Goal: Find specific page/section: Find specific page/section

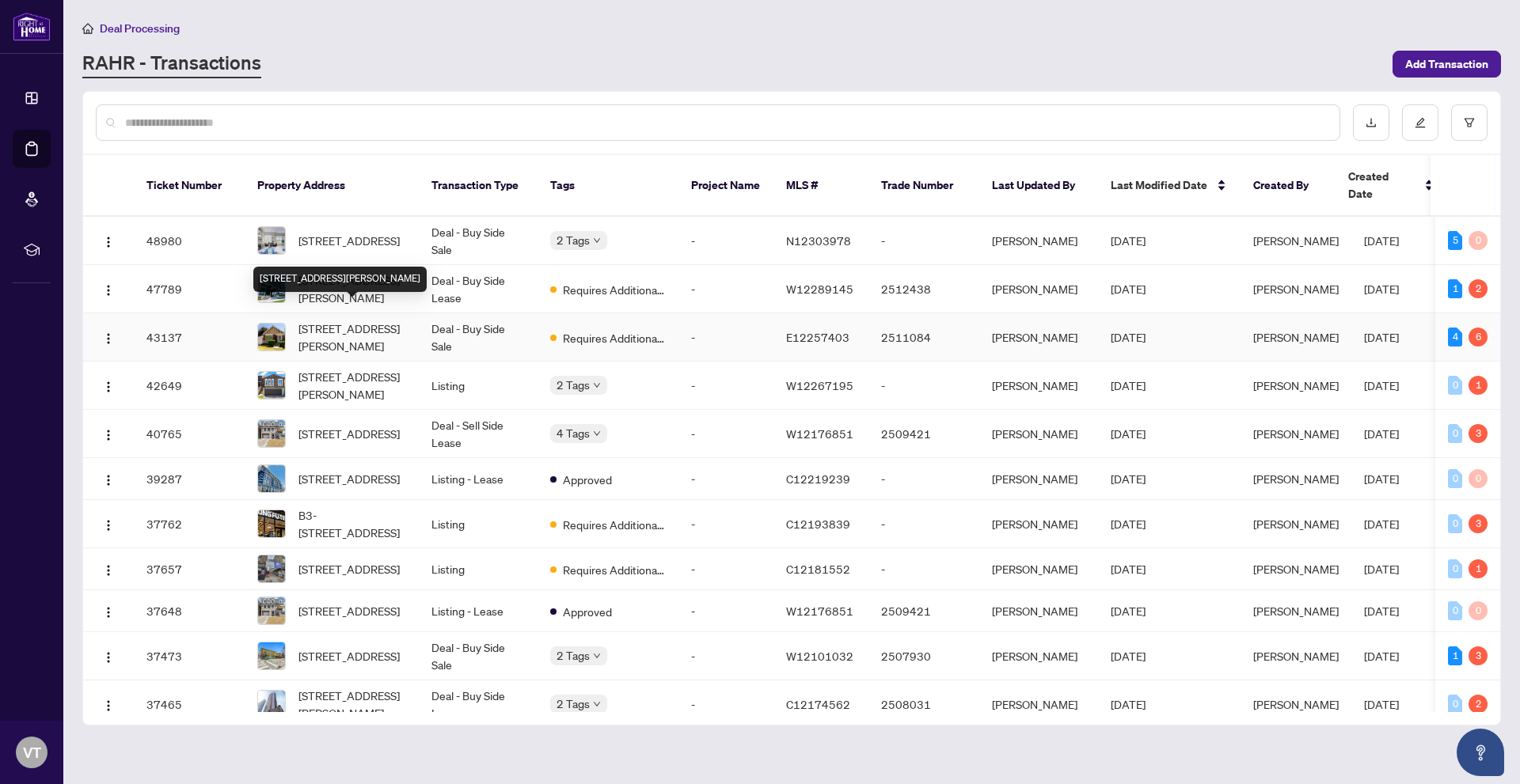
click at [402, 320] on span "[STREET_ADDRESS][PERSON_NAME]" at bounding box center [352, 337] width 107 height 35
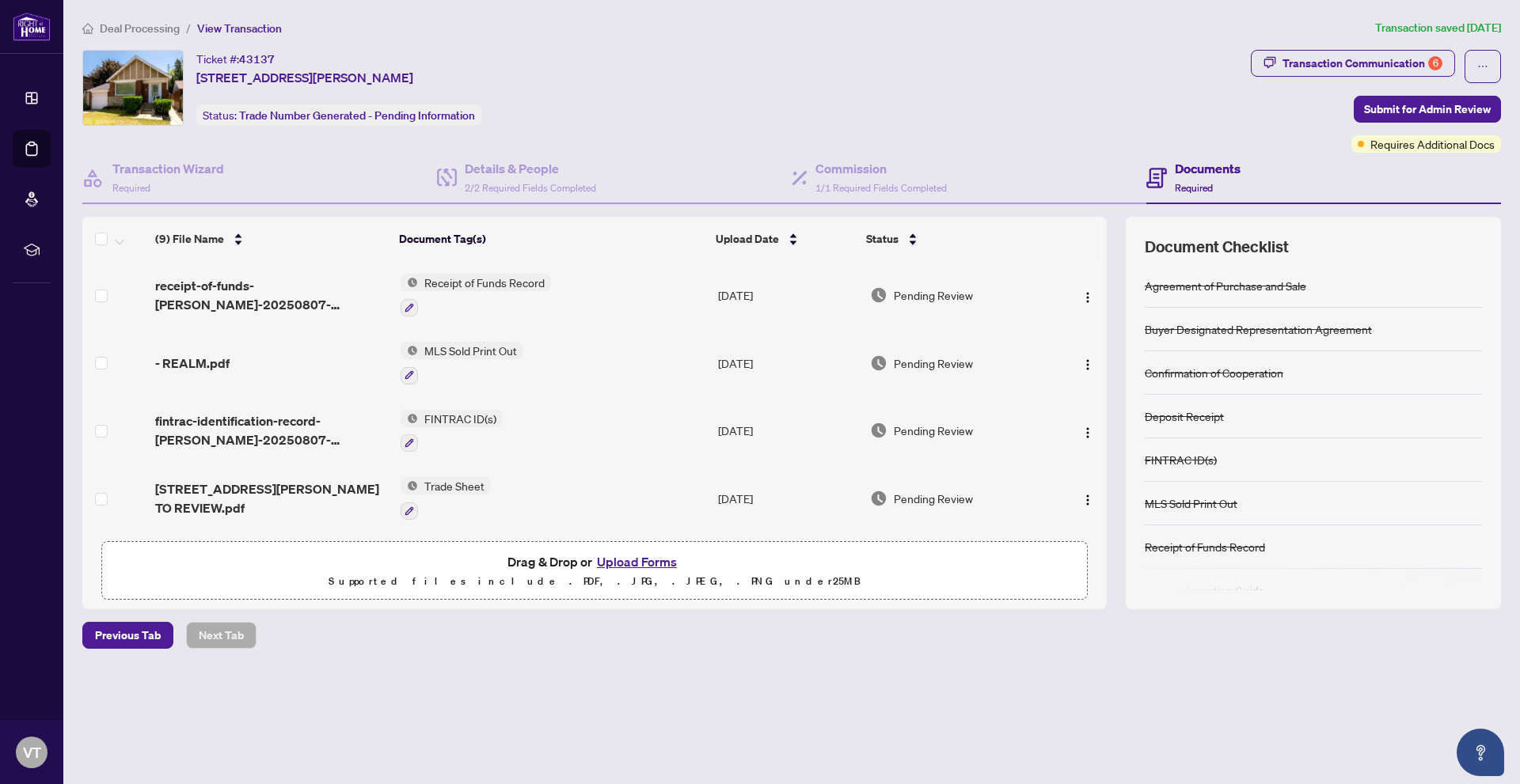
click at [592, 362] on td "MLS Sold Print Out" at bounding box center [553, 363] width 317 height 68
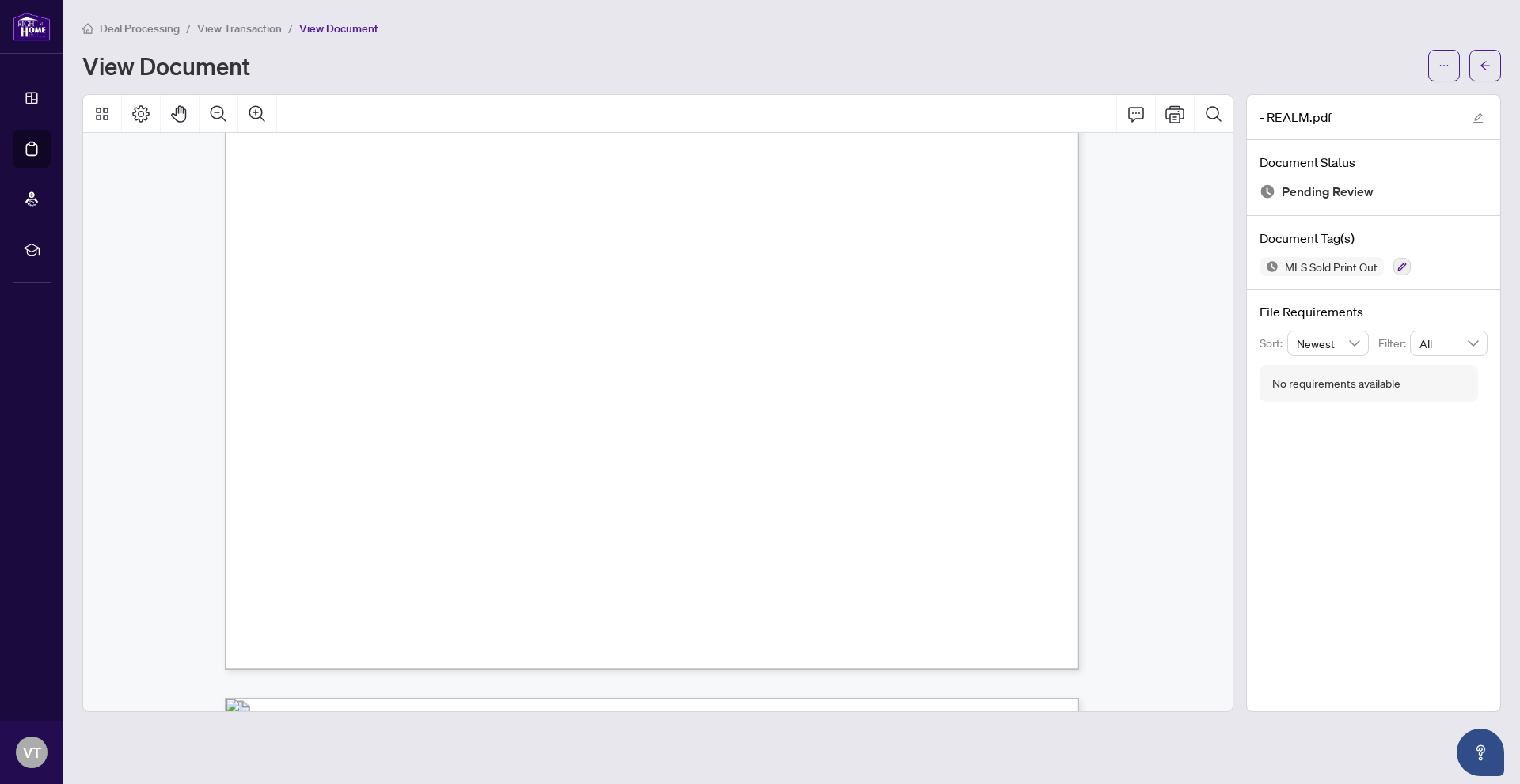
scroll to position [3957, 0]
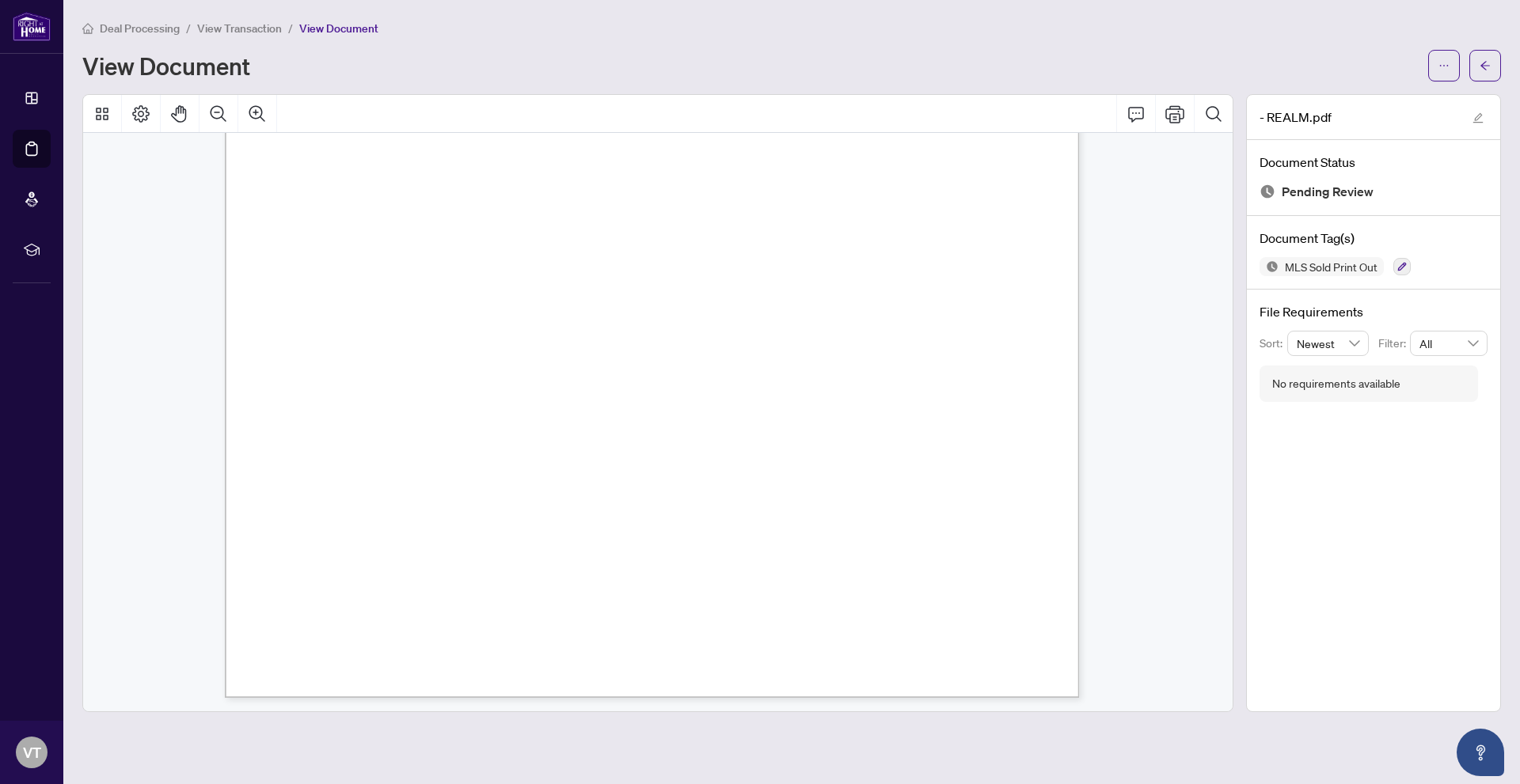
click at [257, 22] on span "View Transaction" at bounding box center [239, 29] width 85 height 14
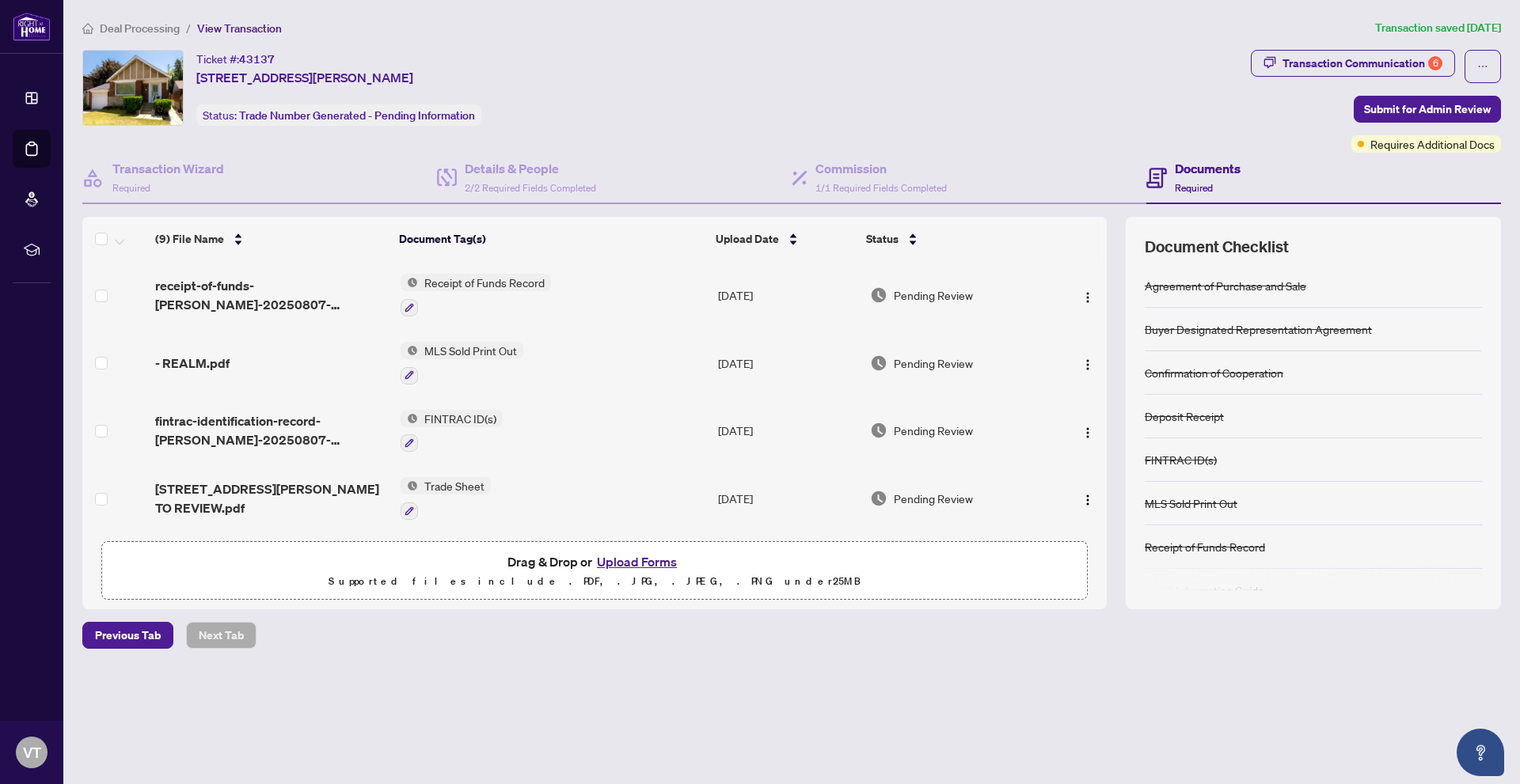
click at [598, 369] on td "MLS Sold Print Out" at bounding box center [553, 363] width 317 height 68
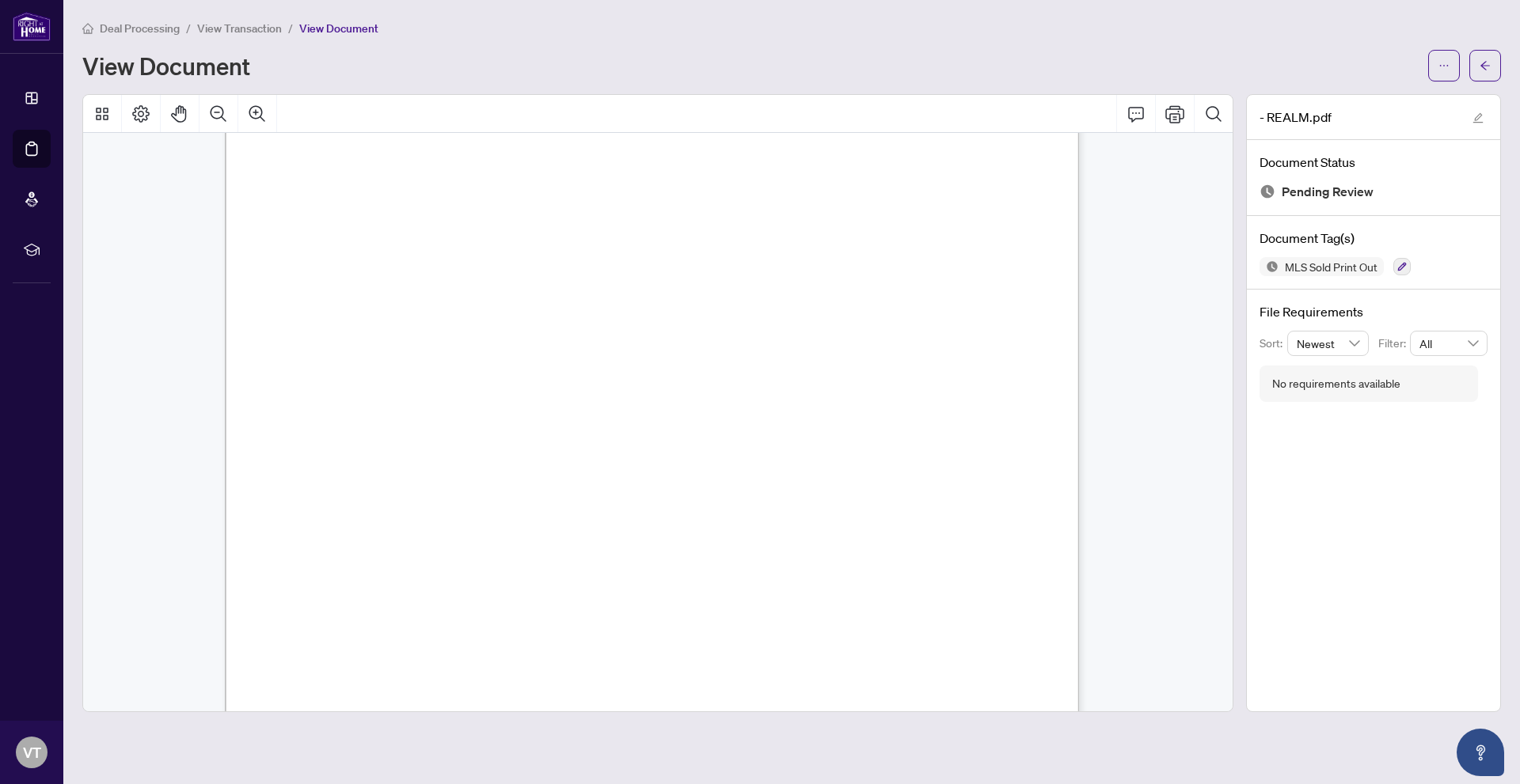
scroll to position [4907, 0]
